Goal: Contribute content: Contribute content

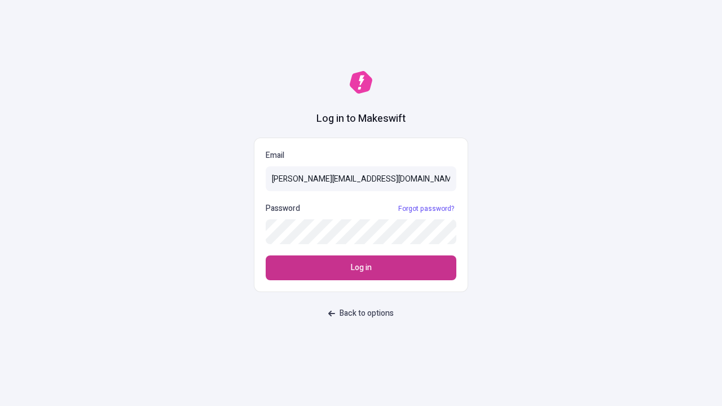
click at [361, 268] on span "Log in" at bounding box center [361, 268] width 21 height 12
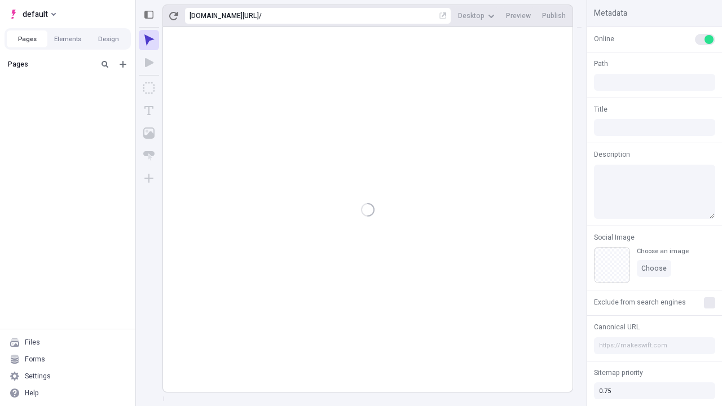
type input "/deep-link-utpote"
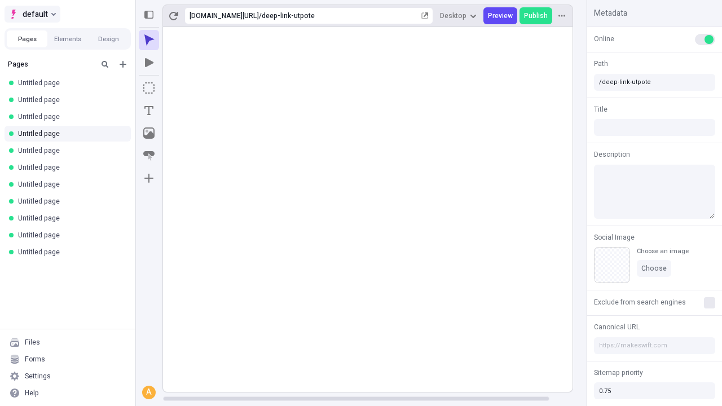
click at [32, 14] on span "default" at bounding box center [35, 14] width 25 height 14
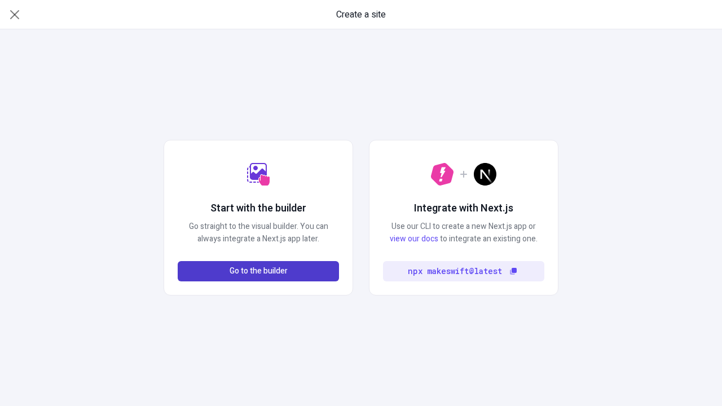
click at [258, 271] on span "Go to the builder" at bounding box center [259, 271] width 58 height 12
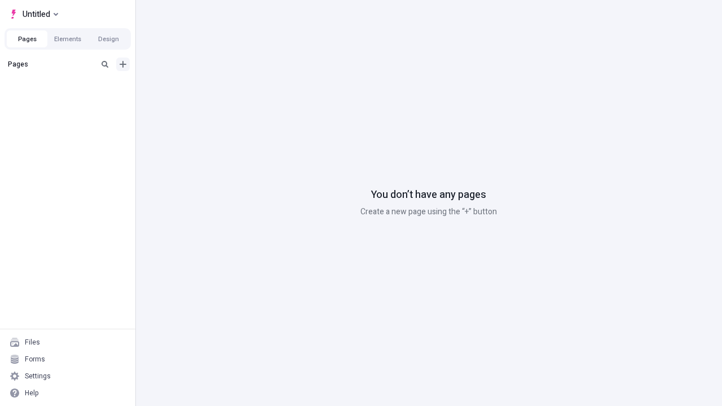
click at [123, 64] on icon "Add new" at bounding box center [123, 64] width 7 height 7
click at [183, 87] on span "Blank page" at bounding box center [190, 87] width 70 height 9
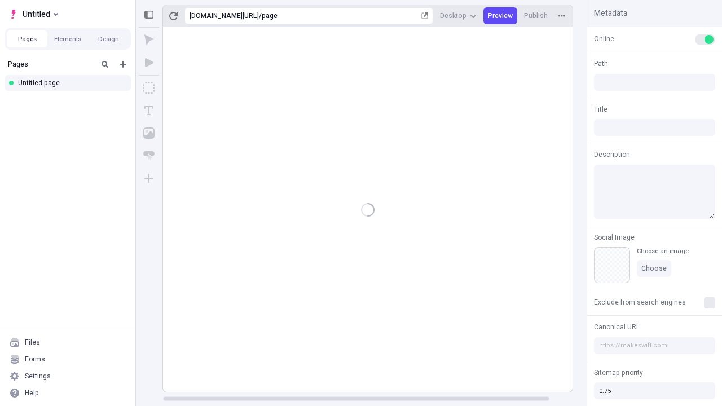
type input "/page"
click at [149, 88] on icon "Box" at bounding box center [148, 87] width 11 height 11
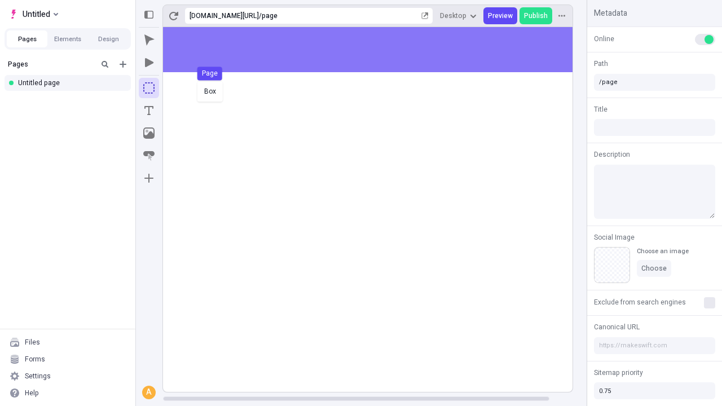
click at [379, 50] on div "Box Page" at bounding box center [361, 203] width 722 height 406
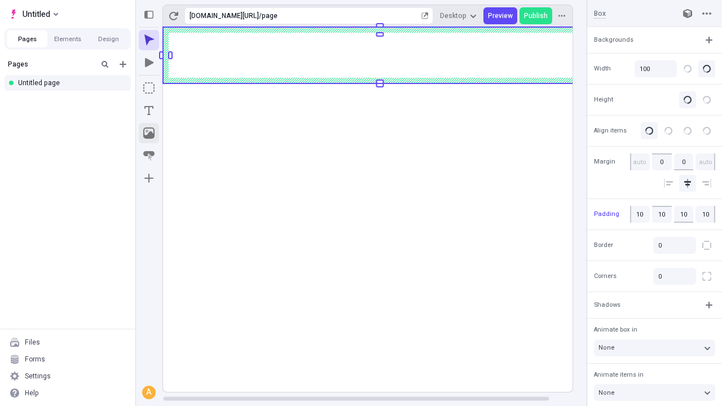
click at [149, 133] on icon "Image" at bounding box center [148, 132] width 11 height 11
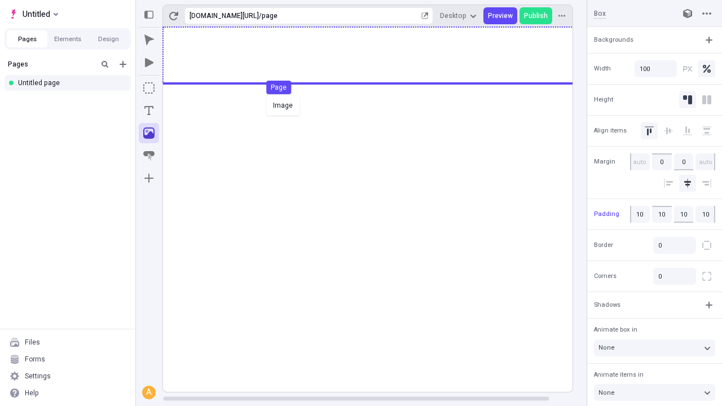
click at [379, 55] on div "Image Page" at bounding box center [361, 203] width 722 height 406
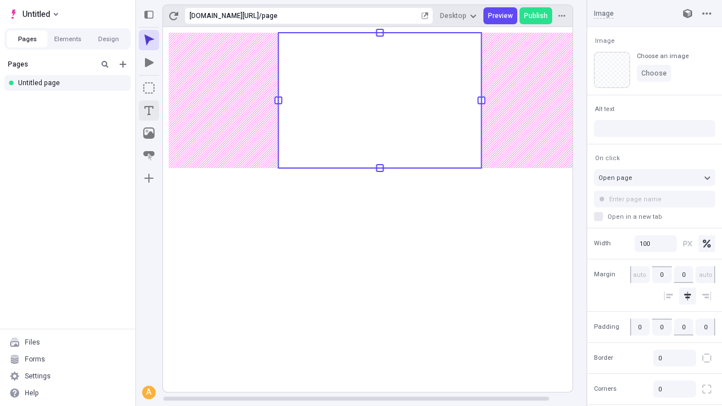
click at [149, 111] on icon "Text" at bounding box center [148, 110] width 9 height 9
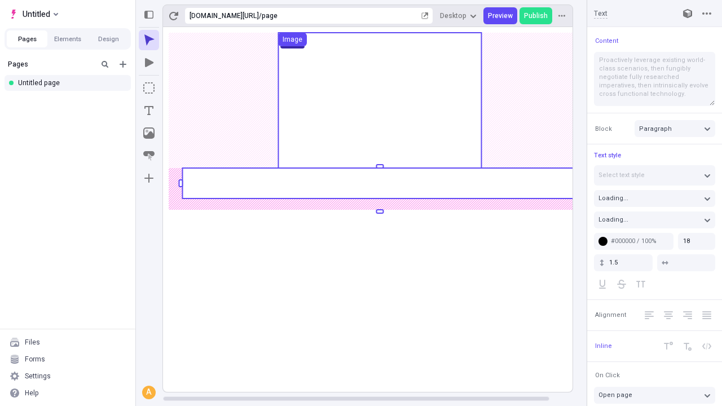
click at [379, 183] on rect at bounding box center [379, 183] width 395 height 30
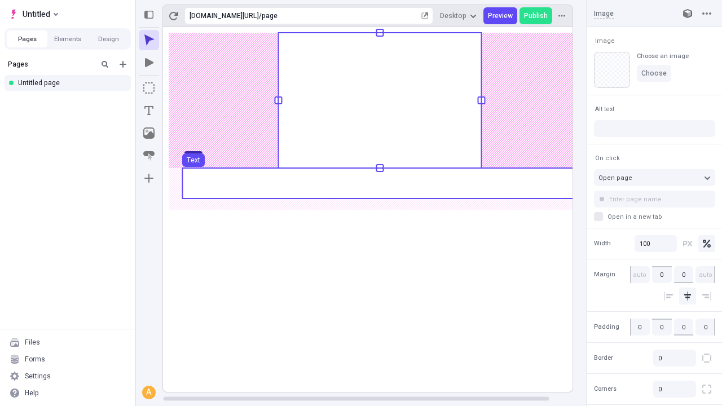
click at [379, 183] on use at bounding box center [379, 183] width 395 height 30
click at [379, 183] on rect at bounding box center [380, 209] width 434 height 365
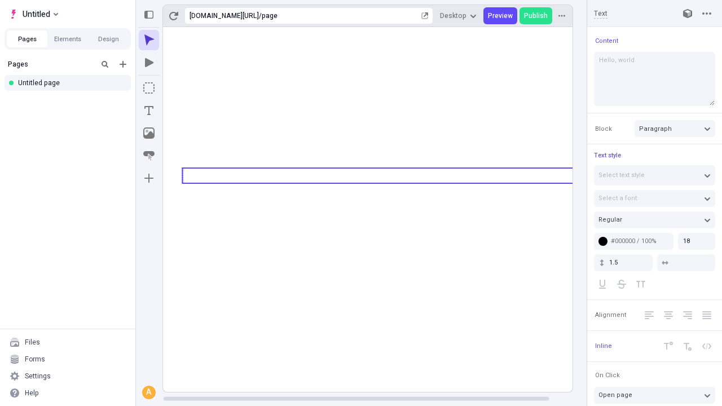
type textarea "Hello, world!"
click at [149, 133] on icon "Image" at bounding box center [148, 132] width 11 height 11
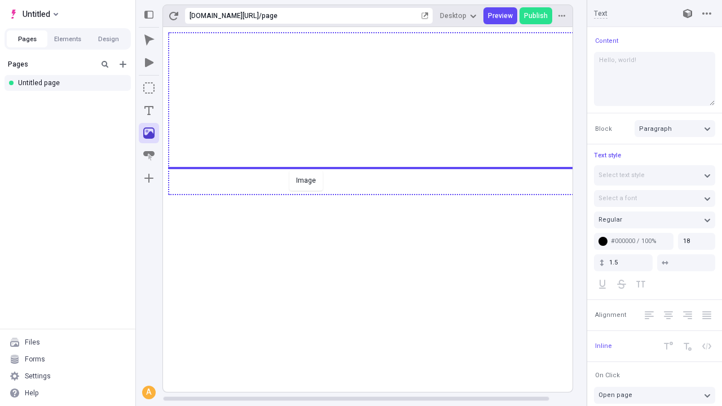
click at [379, 193] on div "Image" at bounding box center [361, 203] width 722 height 406
